Goal: Task Accomplishment & Management: Manage account settings

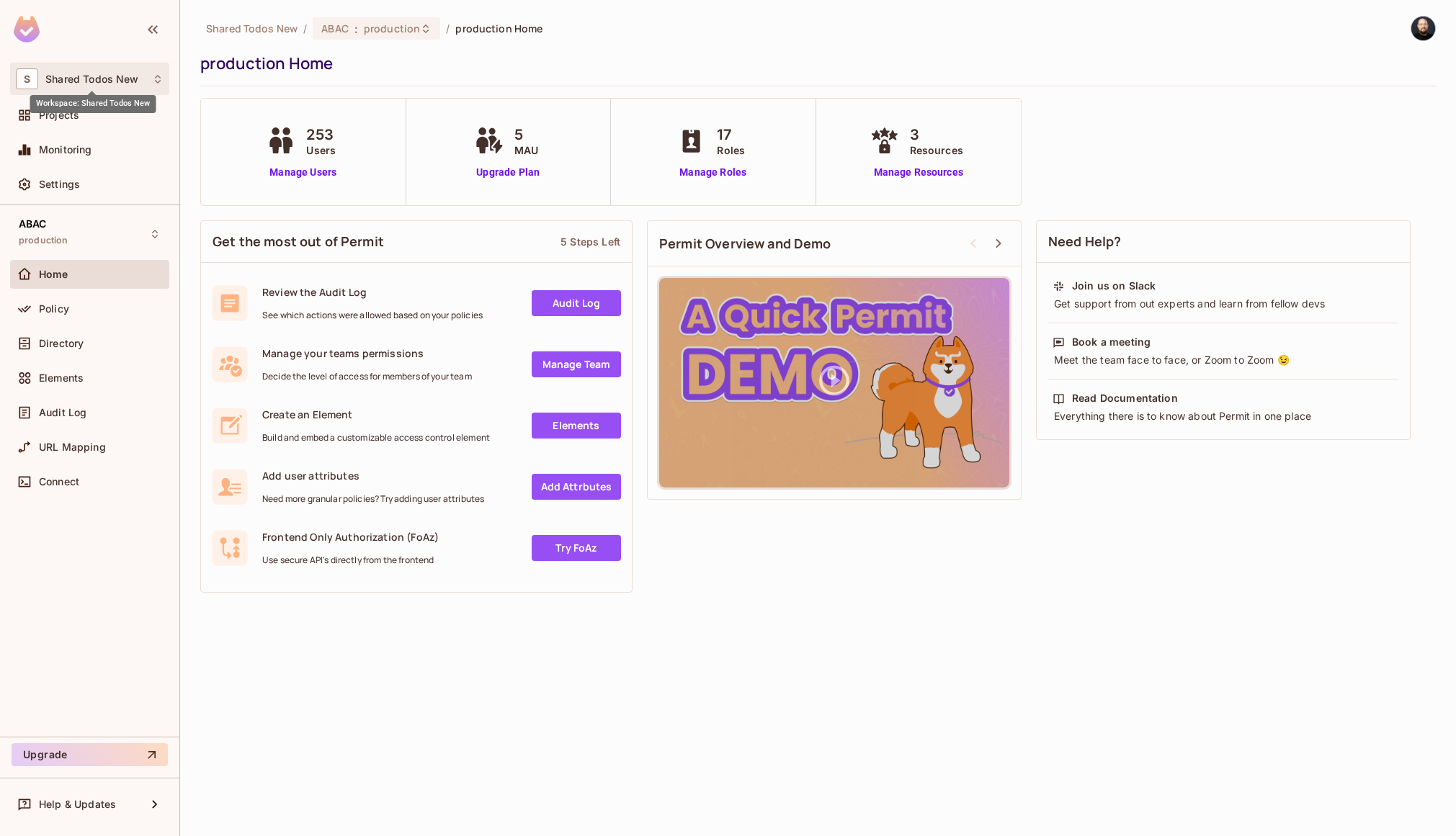
click at [100, 81] on span "Shared Todos New" at bounding box center [92, 79] width 93 height 12
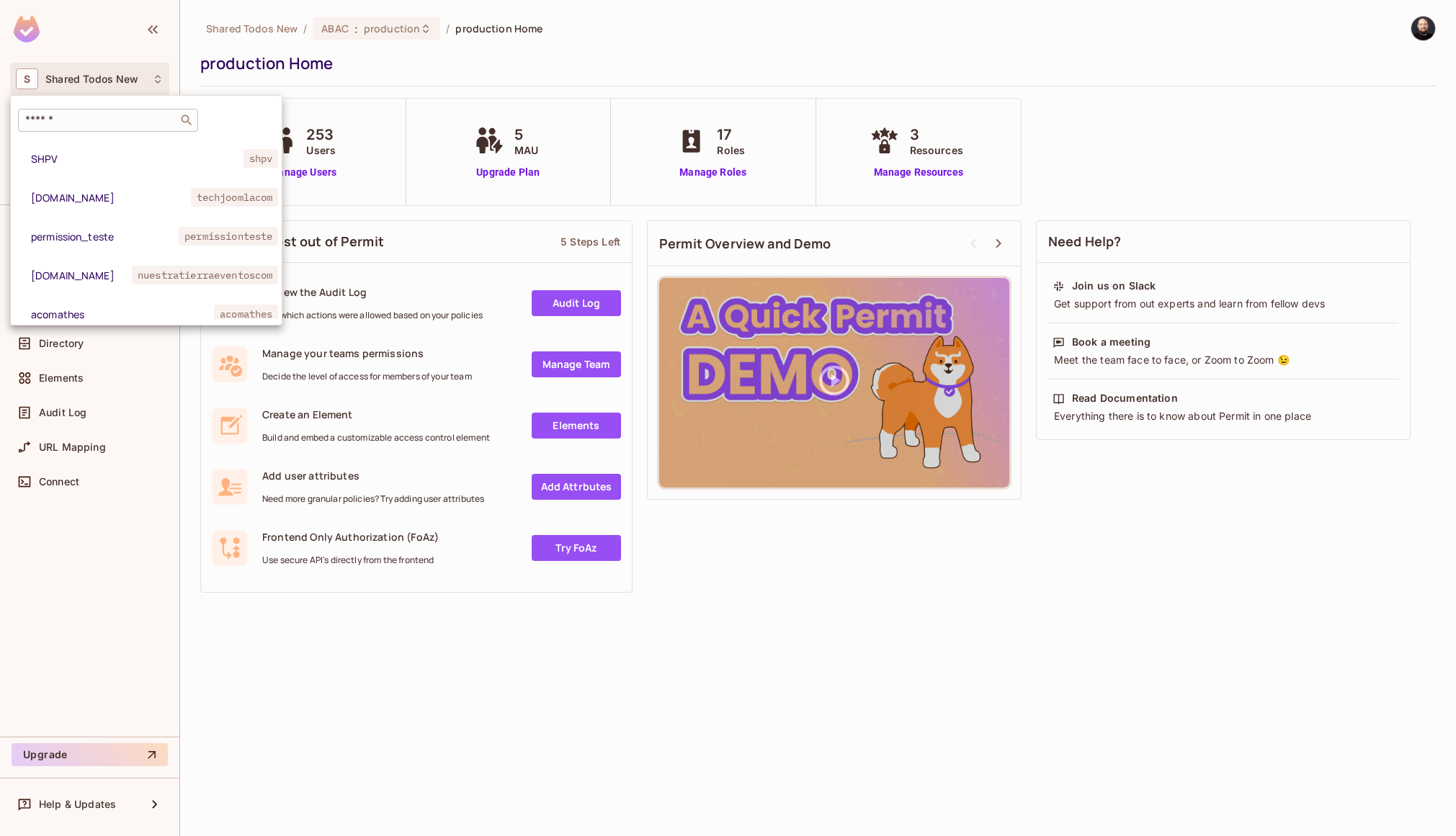
click at [101, 113] on input "text" at bounding box center [98, 120] width 152 height 15
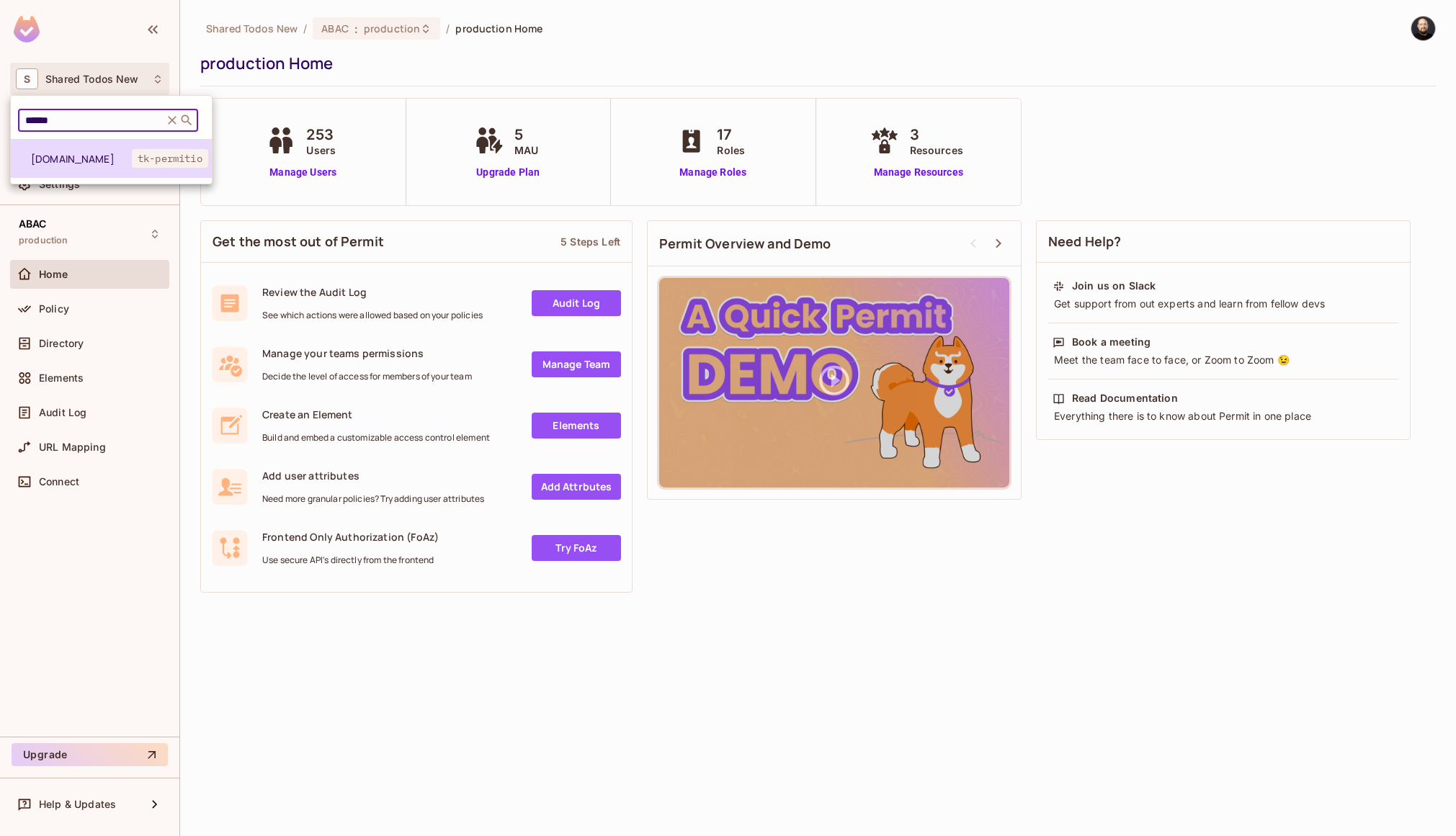
type input "******"
click at [77, 154] on span "[DOMAIN_NAME]" at bounding box center [81, 159] width 101 height 14
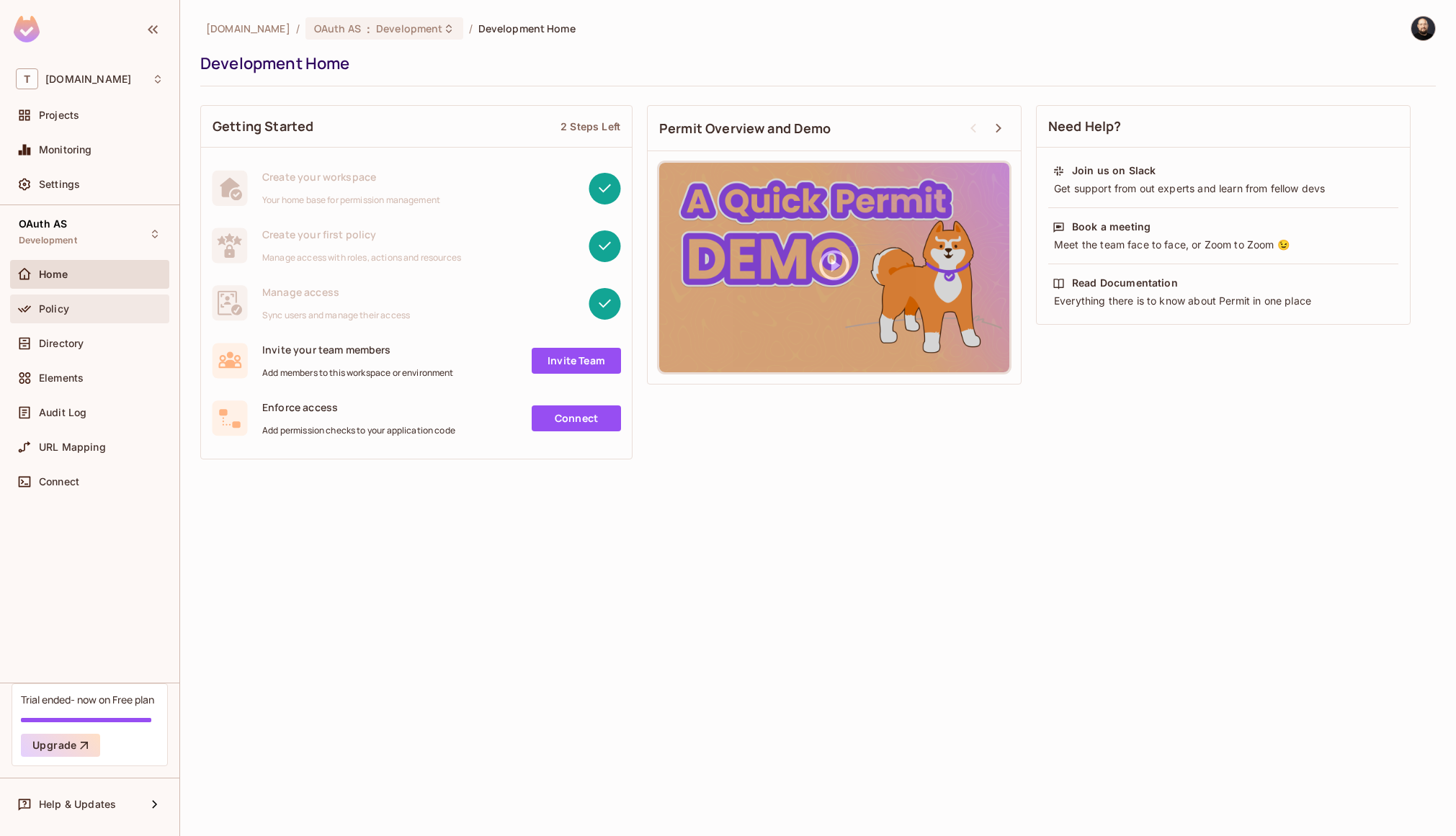
click at [60, 307] on span "Policy" at bounding box center [53, 309] width 30 height 12
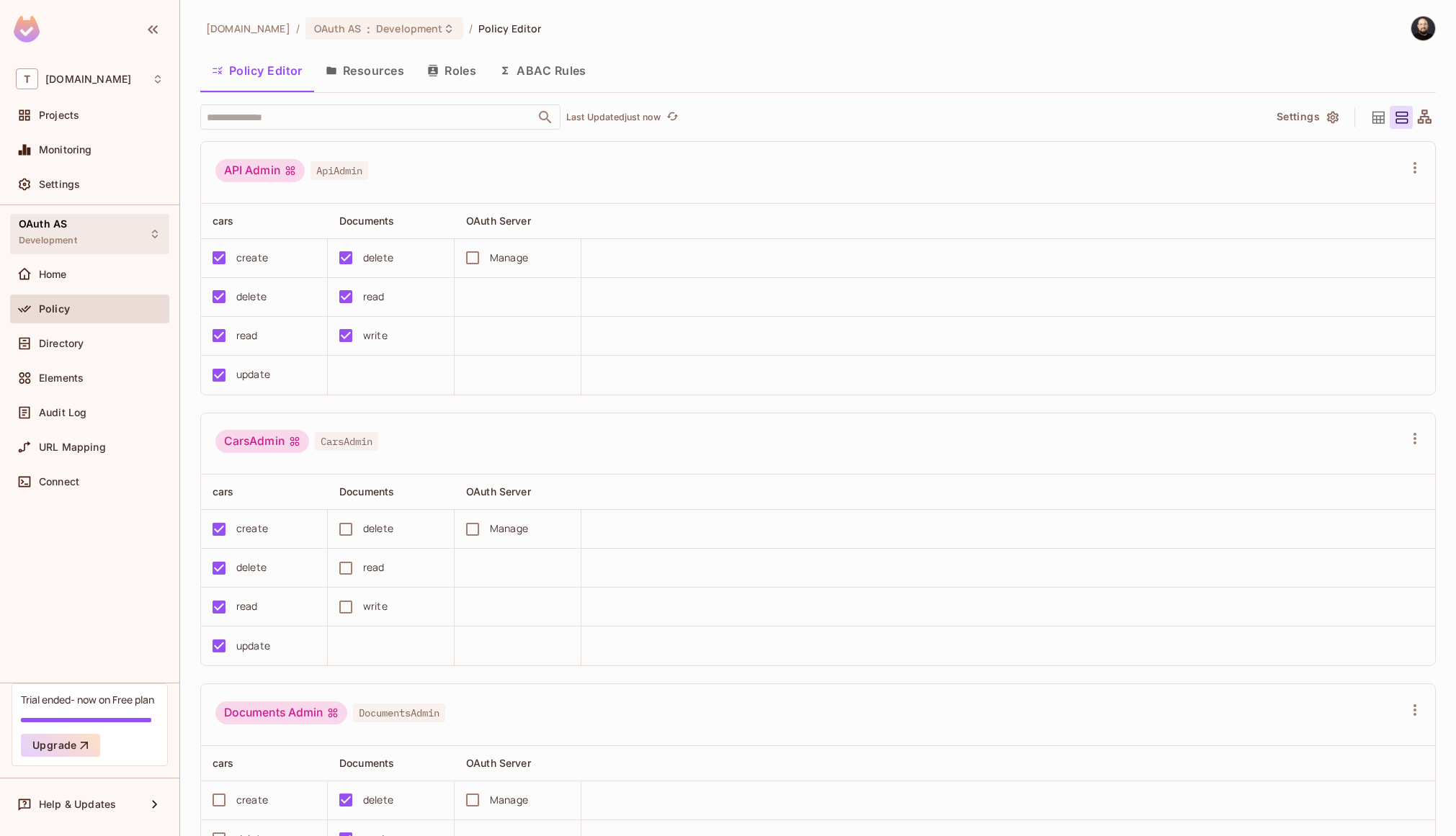
click at [75, 228] on div "OAuth AS Development" at bounding box center [48, 234] width 59 height 31
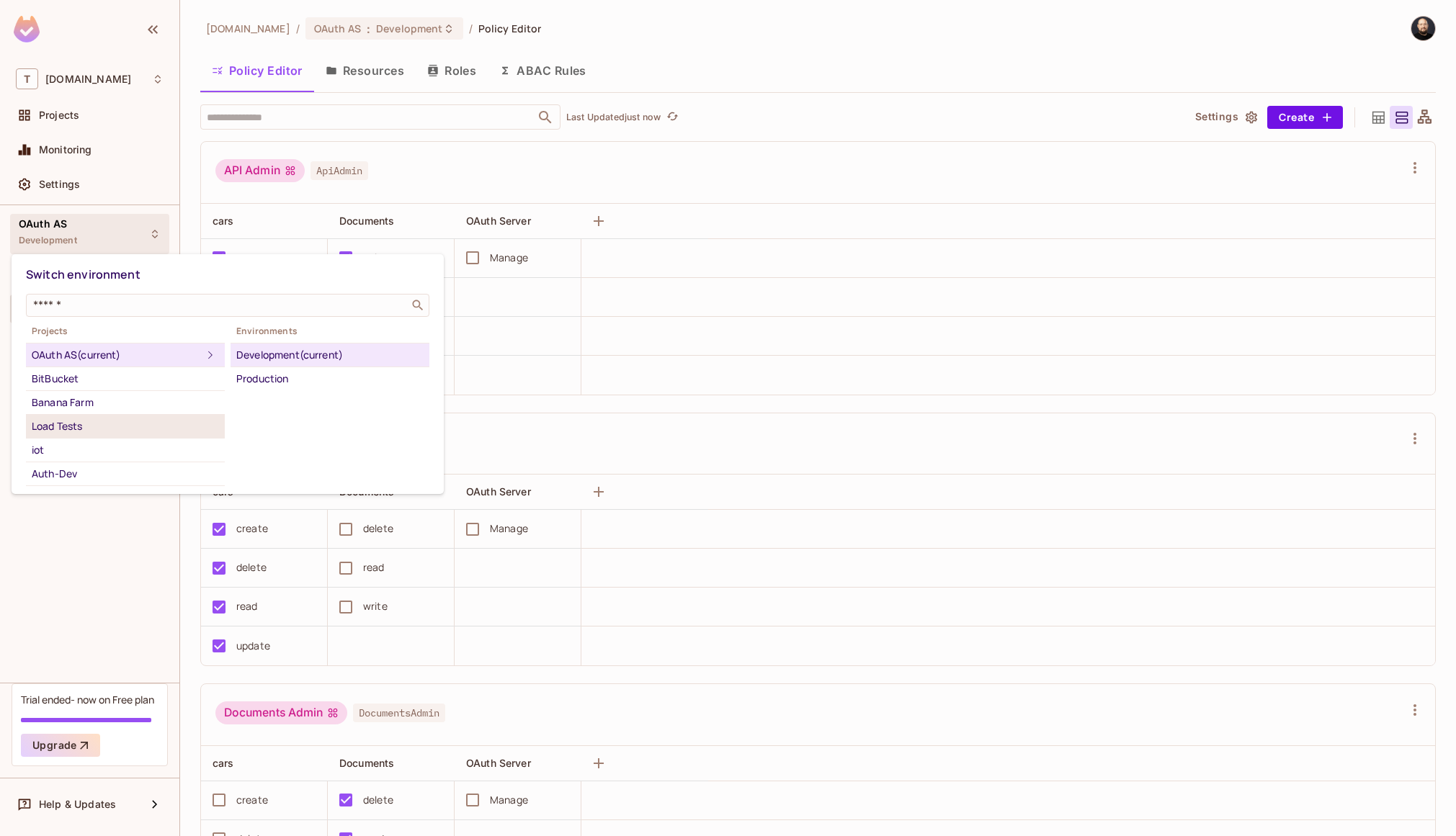
scroll to position [165, 0]
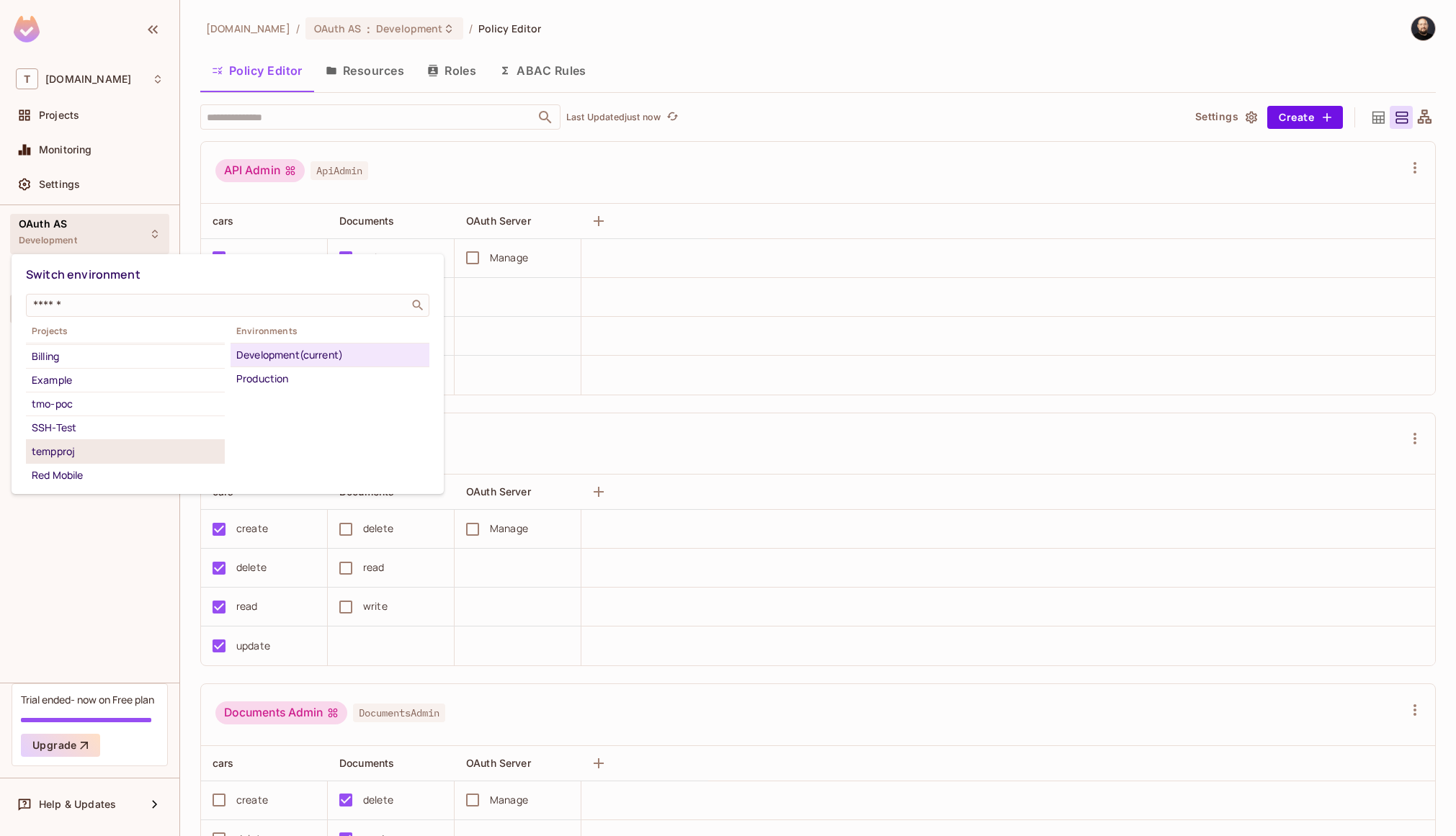
click at [100, 452] on div "tempproj" at bounding box center [125, 452] width 187 height 18
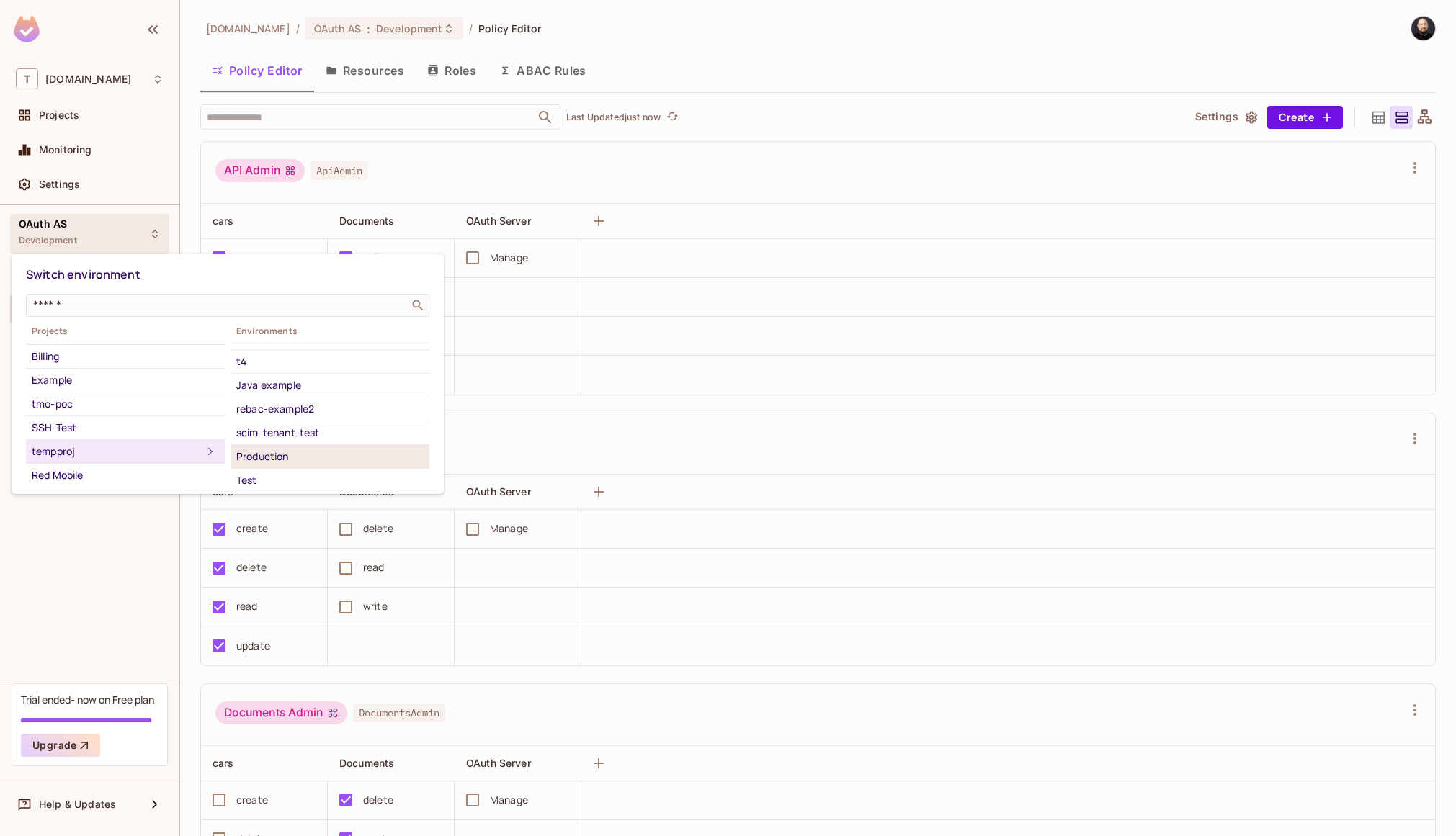
scroll to position [284, 0]
click at [296, 383] on div "scim-tenant-test" at bounding box center [330, 381] width 187 height 18
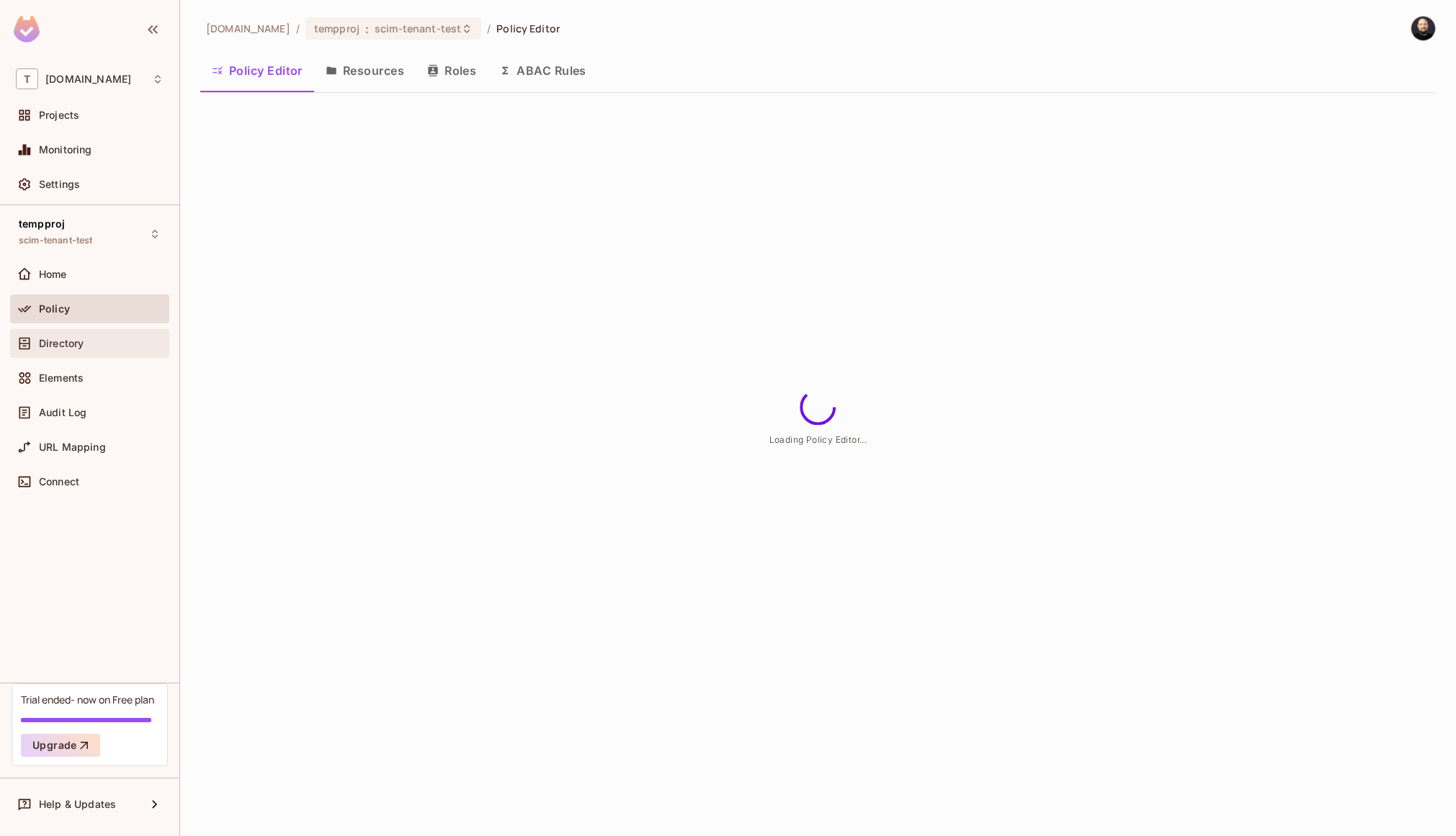
click at [105, 349] on div "Directory" at bounding box center [90, 344] width 148 height 18
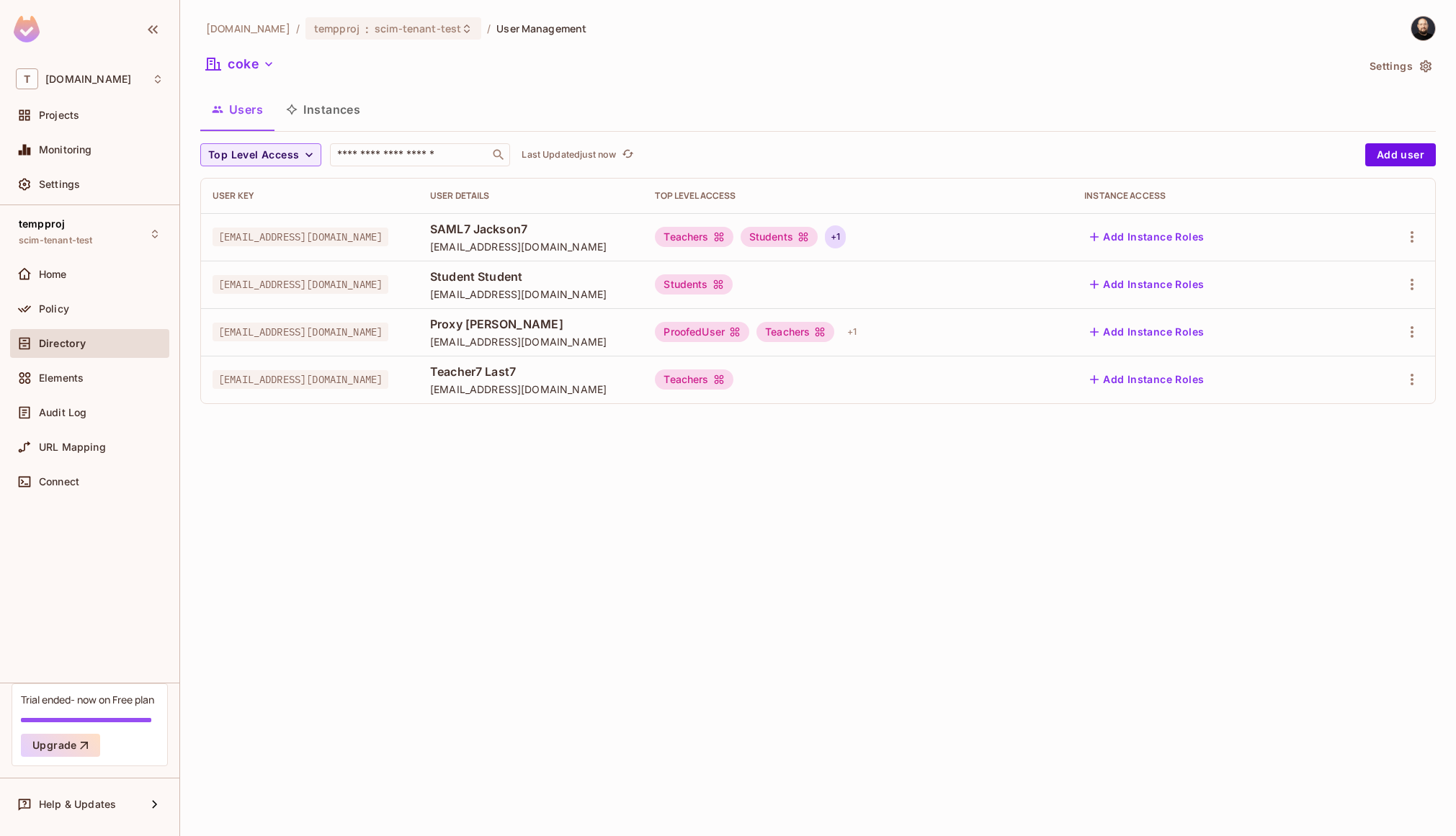
click at [845, 239] on div "+ 1" at bounding box center [835, 236] width 21 height 23
click at [845, 236] on div "+ 1" at bounding box center [835, 236] width 21 height 23
click at [845, 378] on div "+ 1" at bounding box center [835, 379] width 21 height 23
click at [826, 492] on div at bounding box center [728, 418] width 1456 height 836
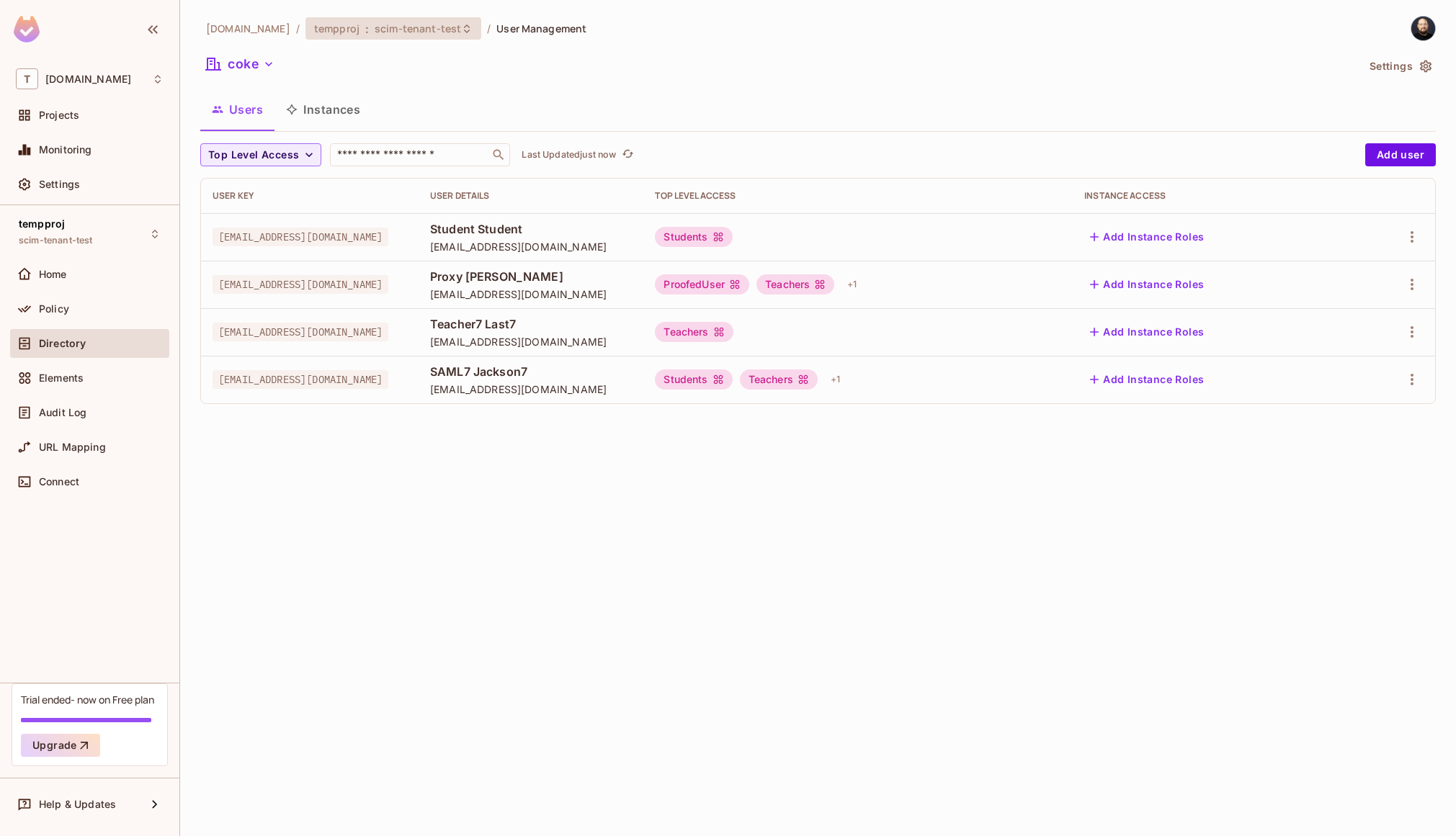
click at [430, 34] on span "scim-tenant-test" at bounding box center [418, 29] width 86 height 14
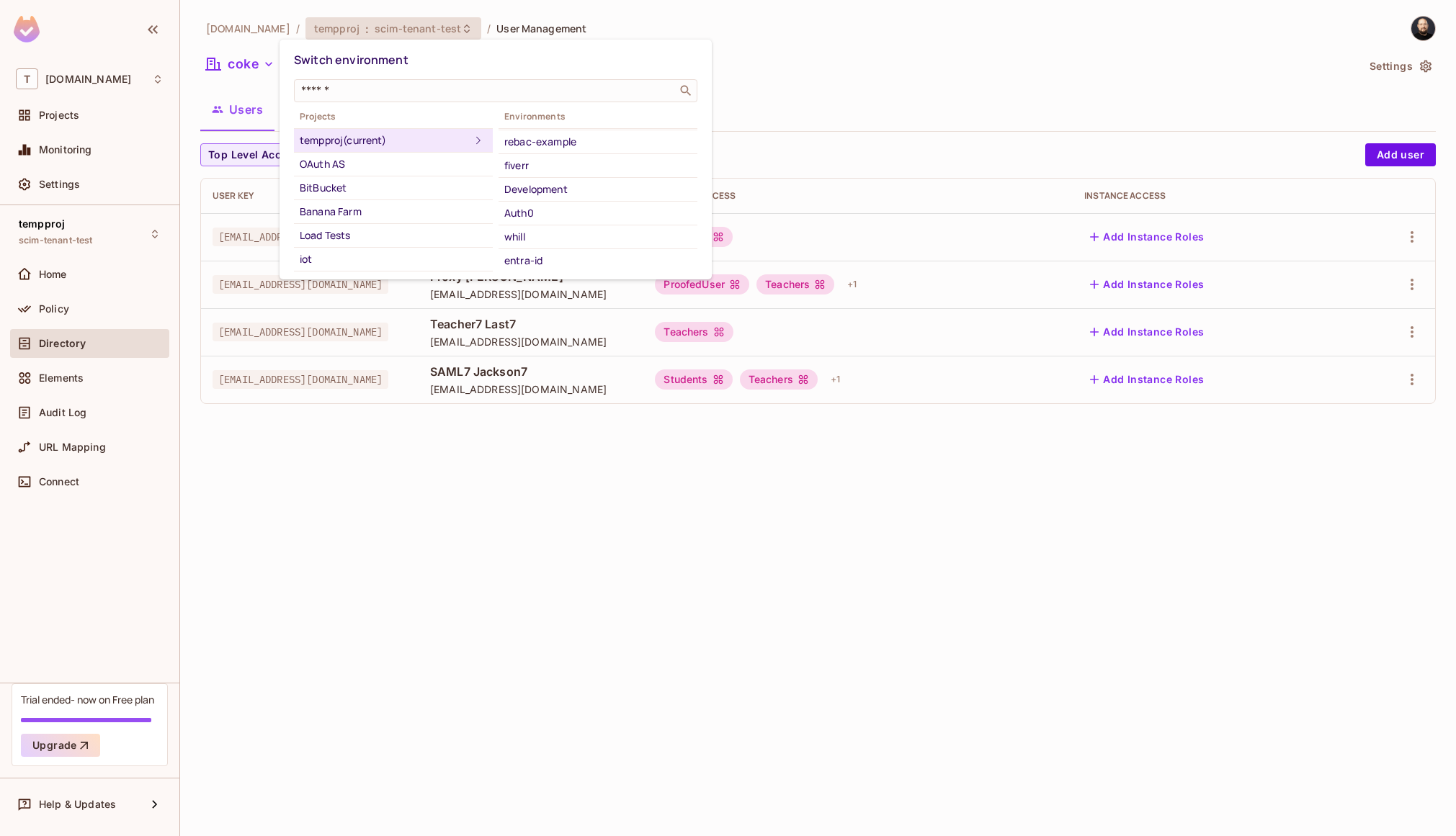
scroll to position [210, 0]
click at [581, 149] on div "Scim Test Live" at bounding box center [598, 144] width 187 height 18
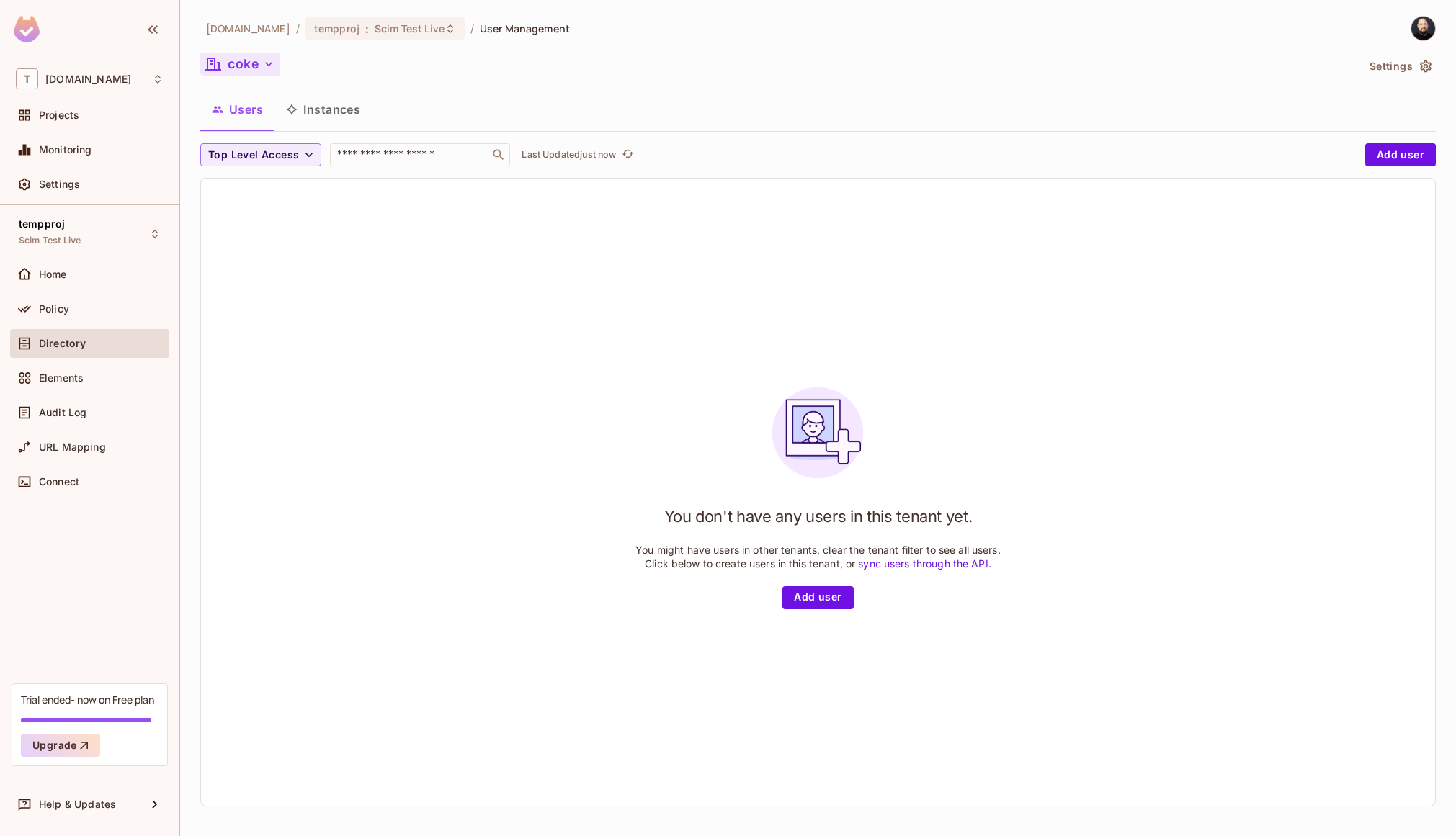
click at [253, 67] on button "coke" at bounding box center [240, 64] width 80 height 23
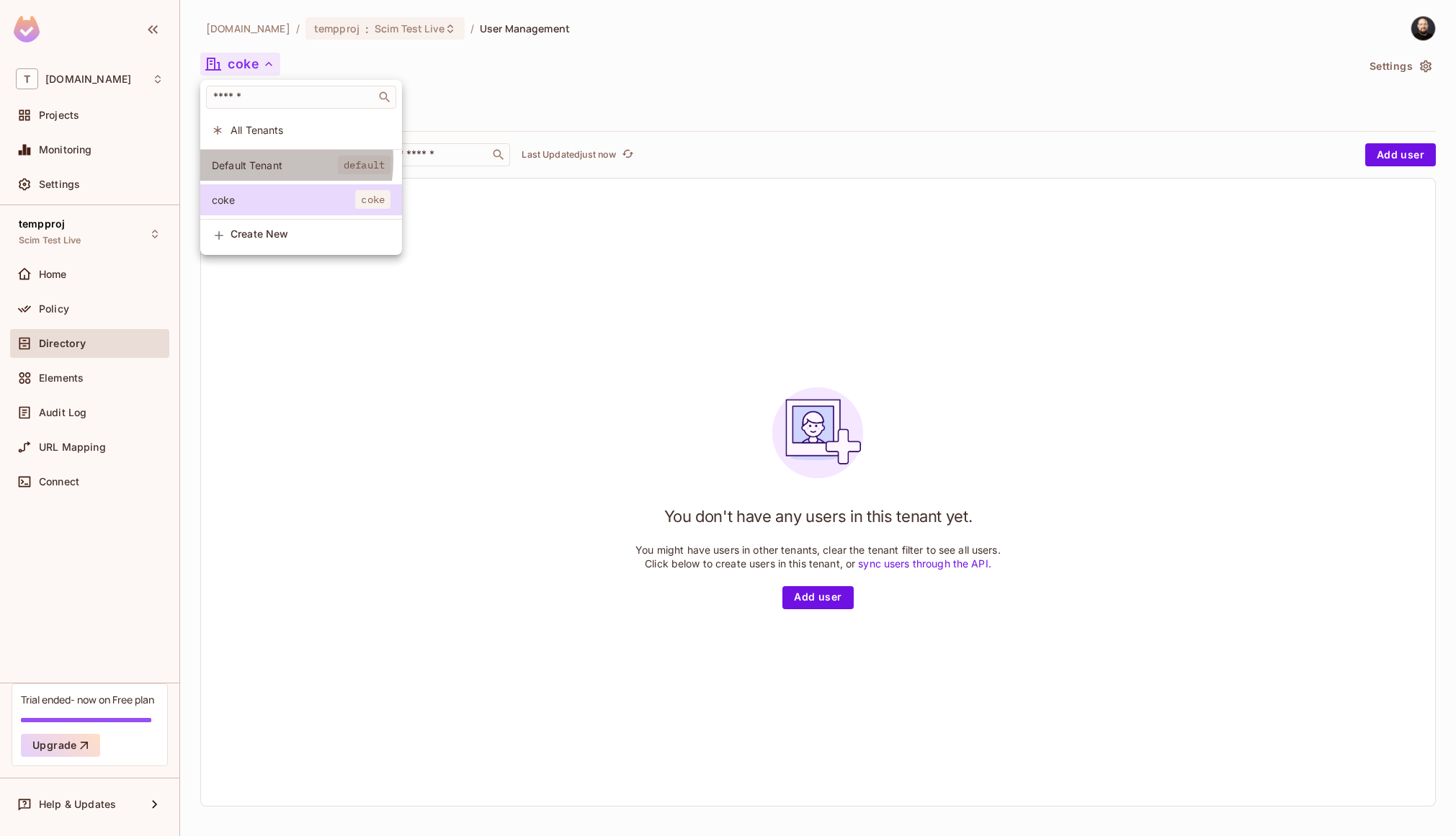
click at [251, 160] on span "Default Tenant" at bounding box center [275, 165] width 126 height 14
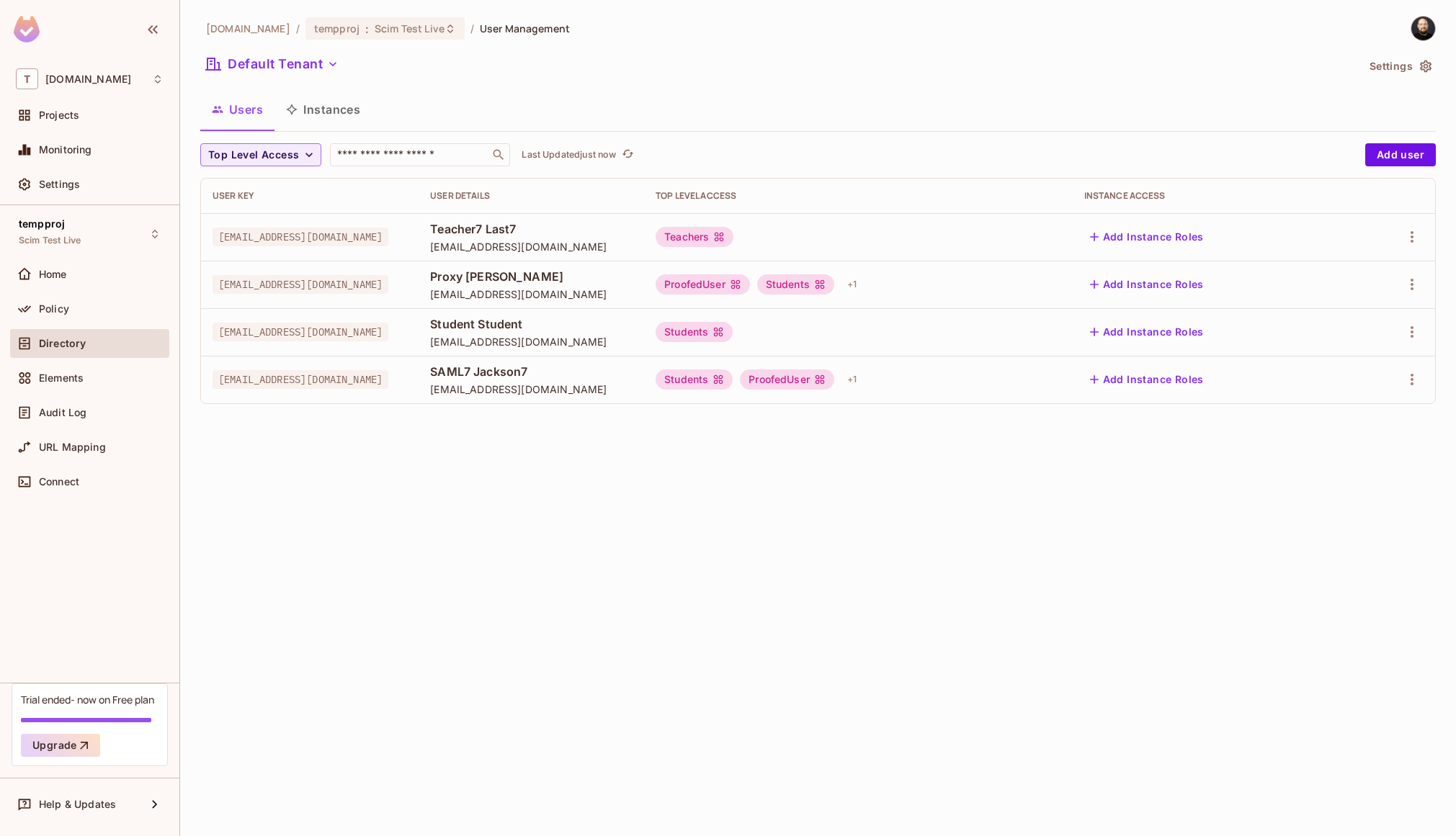
click at [632, 377] on span "SAML7 Jackson7" at bounding box center [531, 372] width 202 height 16
click at [862, 377] on div "+ 1" at bounding box center [851, 379] width 21 height 23
click at [709, 466] on div at bounding box center [728, 418] width 1456 height 836
